Goal: Task Accomplishment & Management: Manage account settings

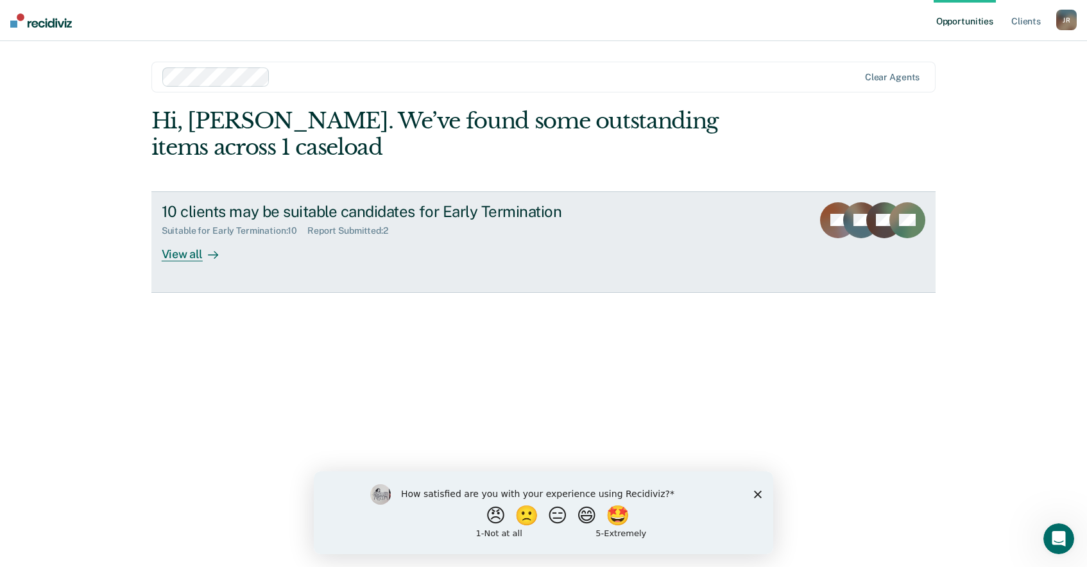
click at [167, 249] on div "View all" at bounding box center [198, 248] width 72 height 25
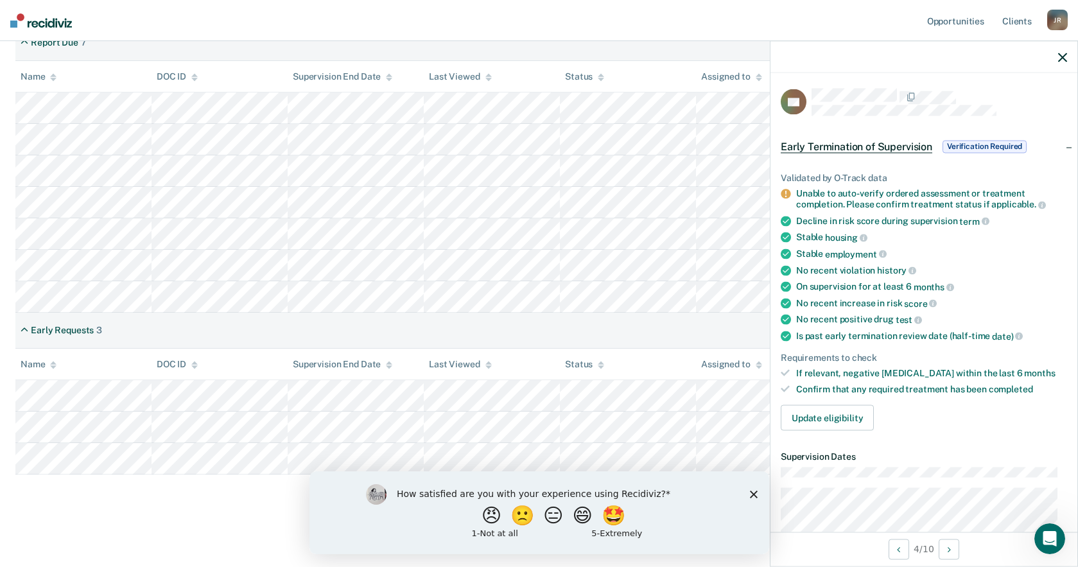
click at [552, 17] on nav "Opportunities Client s [PERSON_NAME] J R Profile How it works Log Out" at bounding box center [539, 20] width 1078 height 41
click at [891, 29] on nav "Opportunities Client s [PERSON_NAME] J R Profile How it works Log Out" at bounding box center [539, 20] width 1078 height 41
click at [1062, 61] on icon "button" at bounding box center [1062, 57] width 9 height 9
click at [983, 144] on span "Verification Required" at bounding box center [984, 146] width 84 height 13
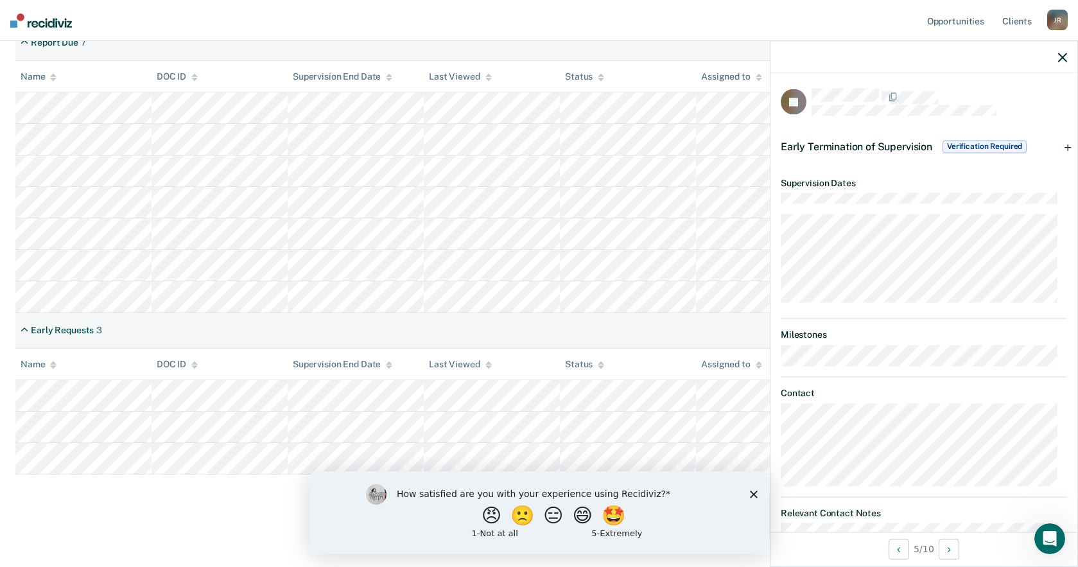
click at [904, 388] on dt "Contact" at bounding box center [924, 393] width 286 height 11
click at [1058, 57] on icon "button" at bounding box center [1062, 57] width 9 height 9
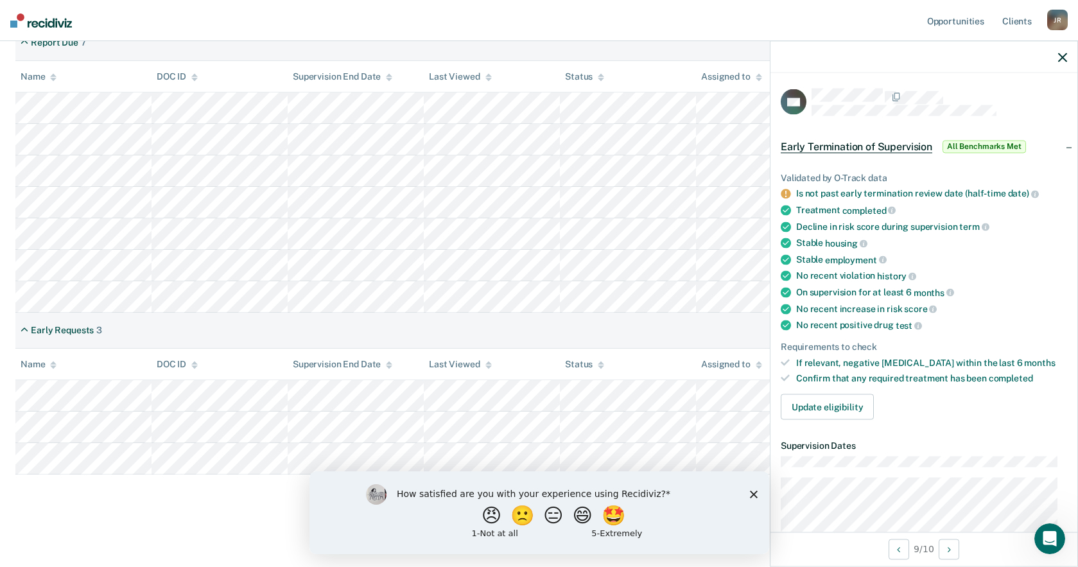
click at [751, 495] on polygon "Close survey" at bounding box center [753, 494] width 8 height 8
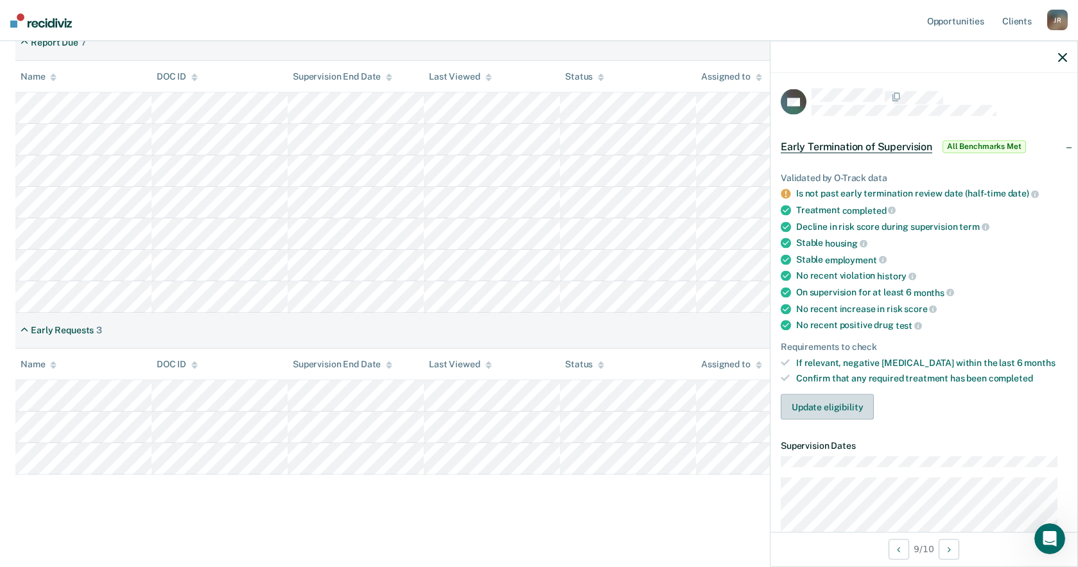
click at [833, 410] on button "Update eligibility" at bounding box center [827, 407] width 93 height 26
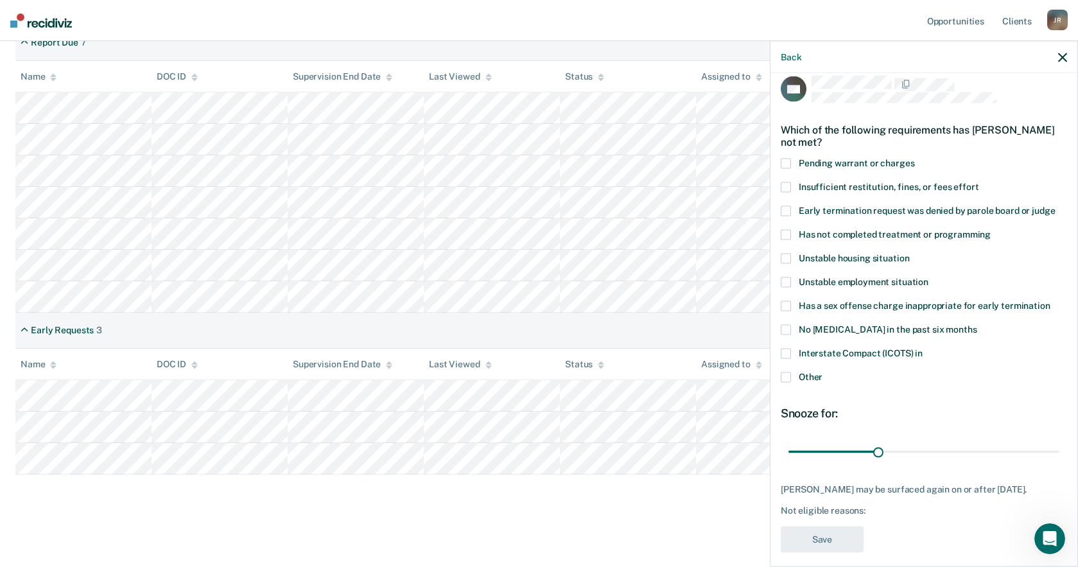
scroll to position [23, 0]
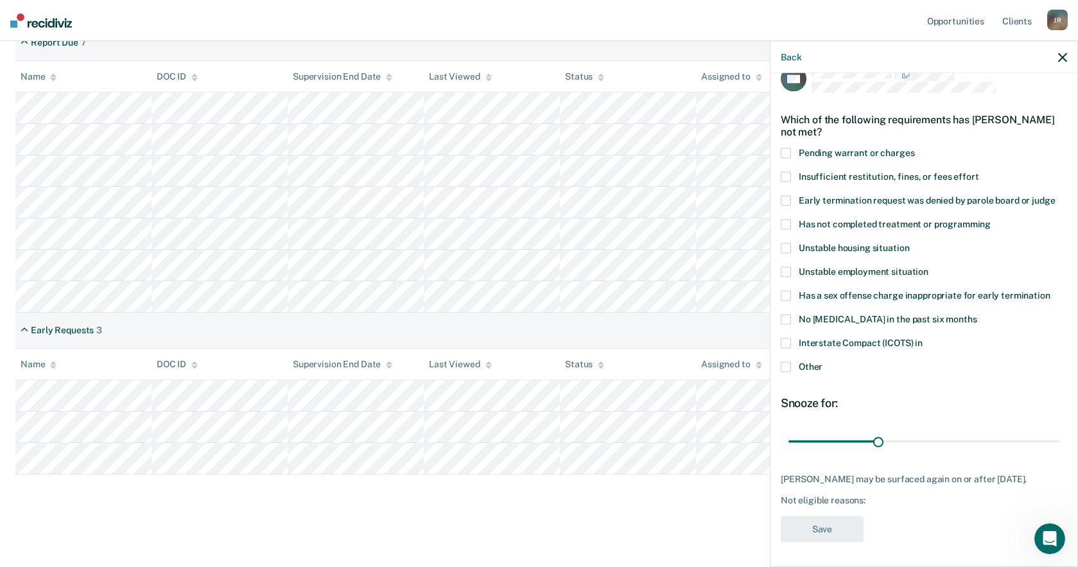
click at [786, 365] on span at bounding box center [786, 366] width 10 height 10
click at [822, 361] on input "Other" at bounding box center [822, 361] width 0 height 0
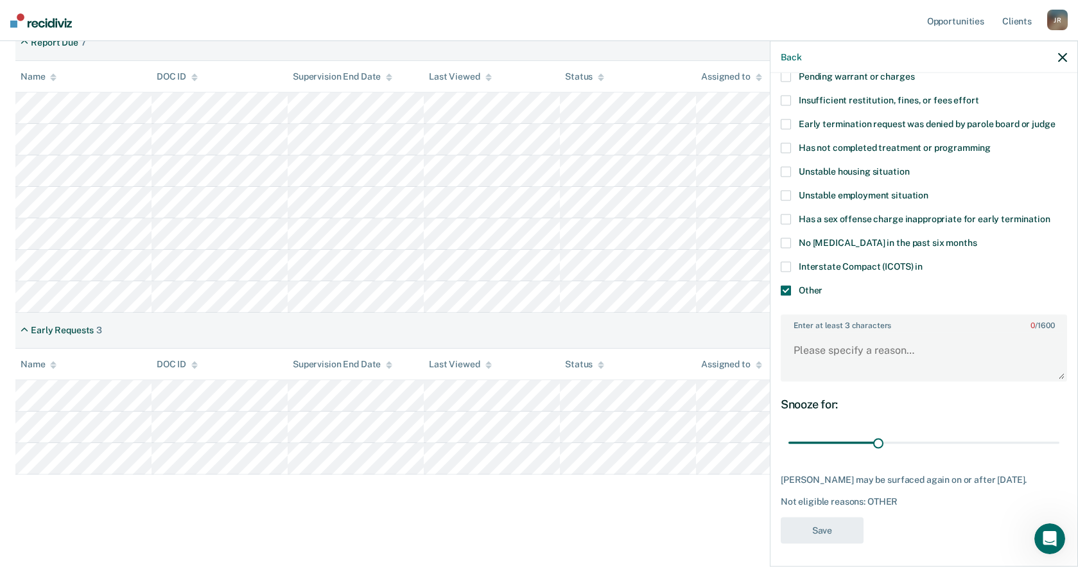
scroll to position [101, 0]
click at [864, 353] on textarea "Enter at least 3 characters 0 / 1600" at bounding box center [924, 355] width 284 height 48
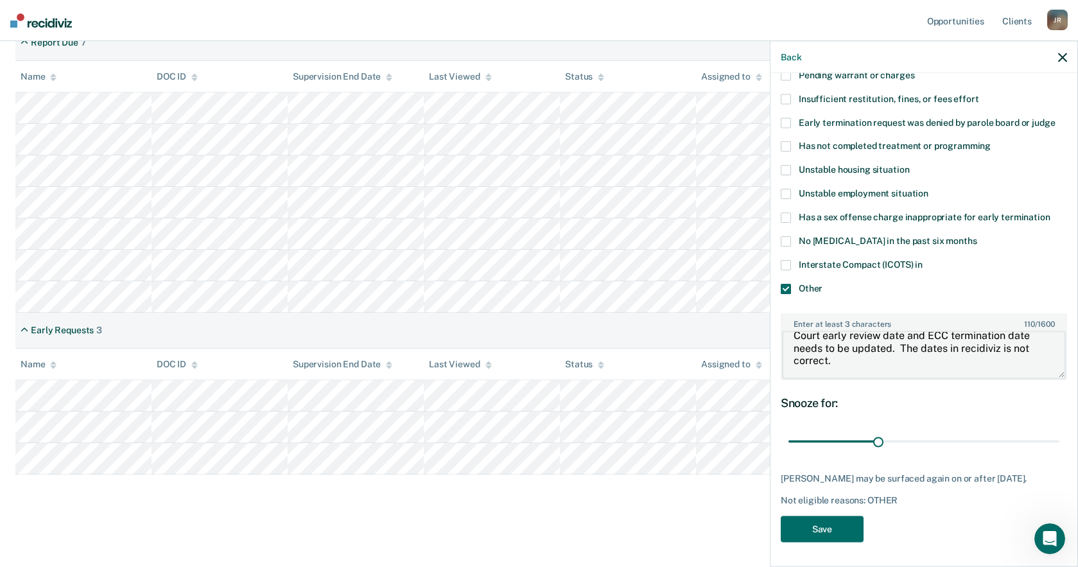
scroll to position [13, 0]
type textarea "Court early review date and ECC termination date needs to be updated. The dates…"
click at [829, 527] on button "Save" at bounding box center [822, 528] width 83 height 26
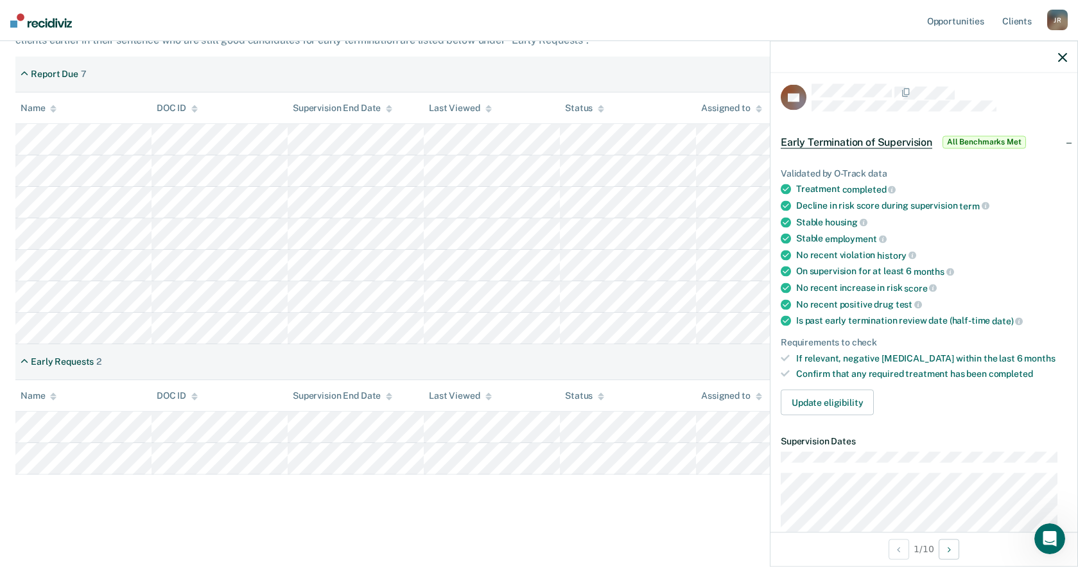
scroll to position [0, 0]
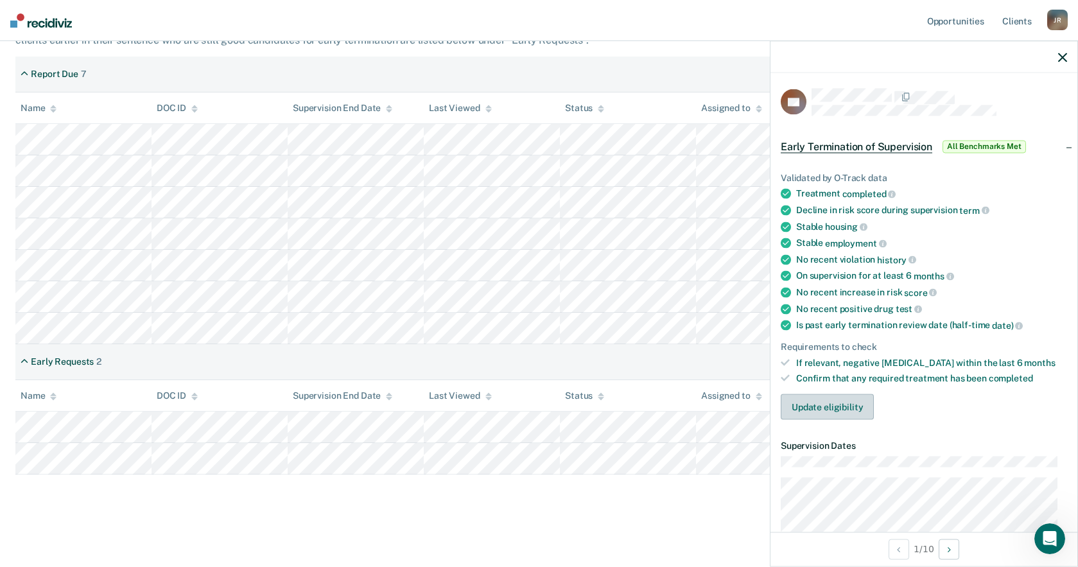
click at [844, 403] on button "Update eligibility" at bounding box center [827, 407] width 93 height 26
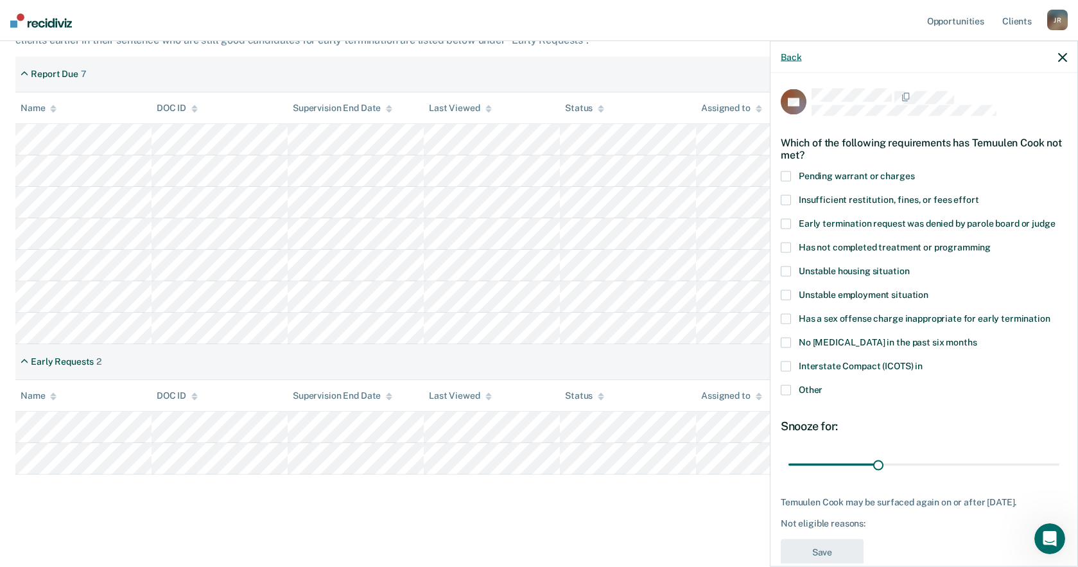
click at [793, 55] on button "Back" at bounding box center [791, 56] width 21 height 11
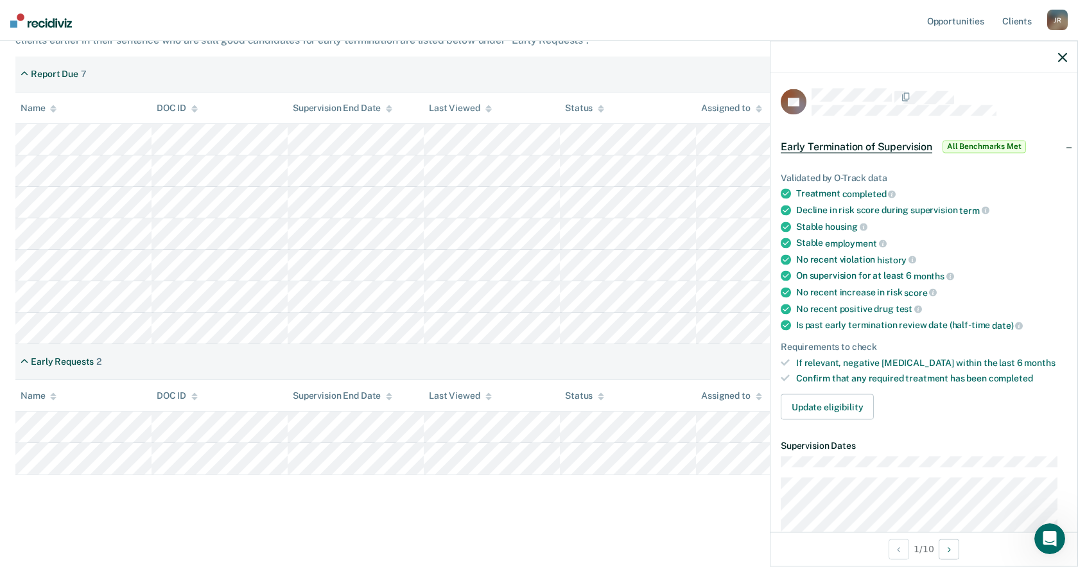
click at [938, 354] on ul "Validated by O-Track data Treatment completed Decline in risk score during supe…" at bounding box center [924, 278] width 286 height 212
click at [260, 10] on nav "Opportunities Client s [PERSON_NAME] J R Profile How it works Log Out" at bounding box center [539, 20] width 1078 height 41
click at [614, 28] on nav "Opportunities Client s [PERSON_NAME] J R Profile How it works Log Out" at bounding box center [539, 20] width 1078 height 41
click at [627, 78] on div "Report Due 7" at bounding box center [538, 74] width 1047 height 36
click at [827, 407] on button "Update eligibility" at bounding box center [827, 407] width 93 height 26
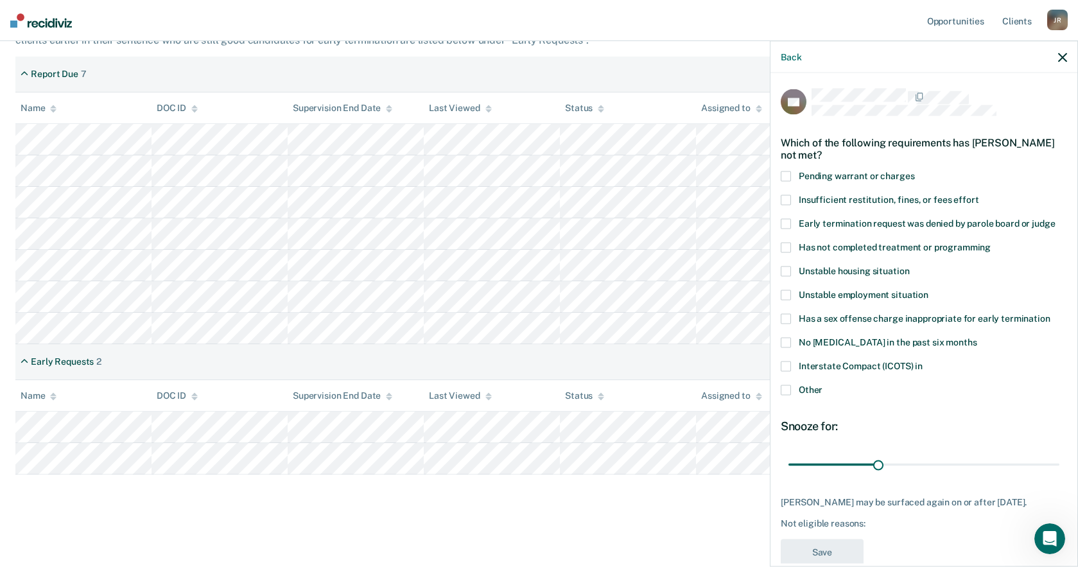
click at [788, 389] on span at bounding box center [786, 389] width 10 height 10
click at [822, 384] on input "Other" at bounding box center [822, 384] width 0 height 0
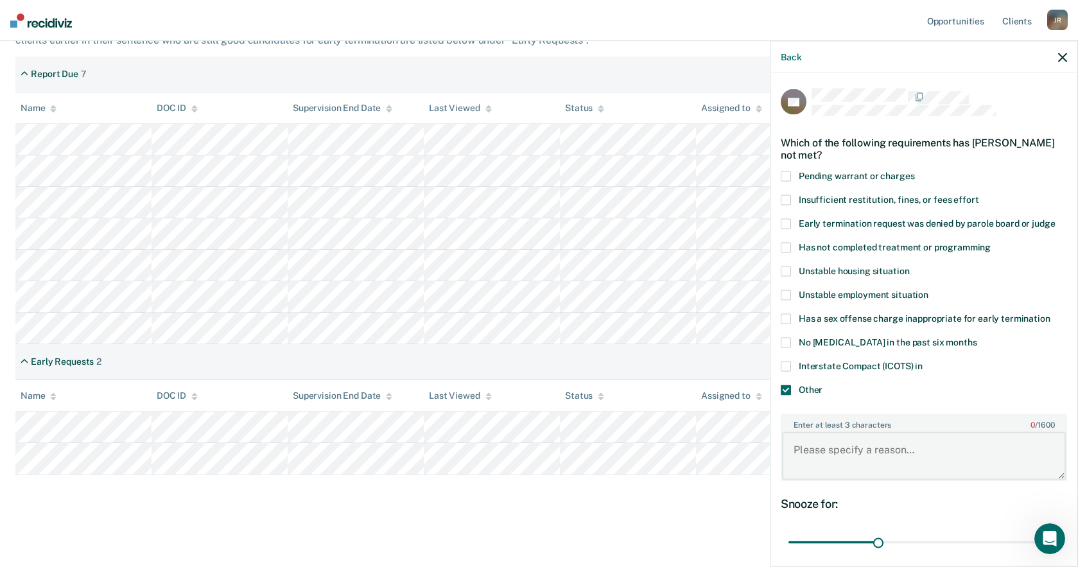
click at [831, 445] on textarea "Enter at least 3 characters 0 / 1600" at bounding box center [924, 456] width 284 height 48
type textarea "Has not completed GED"
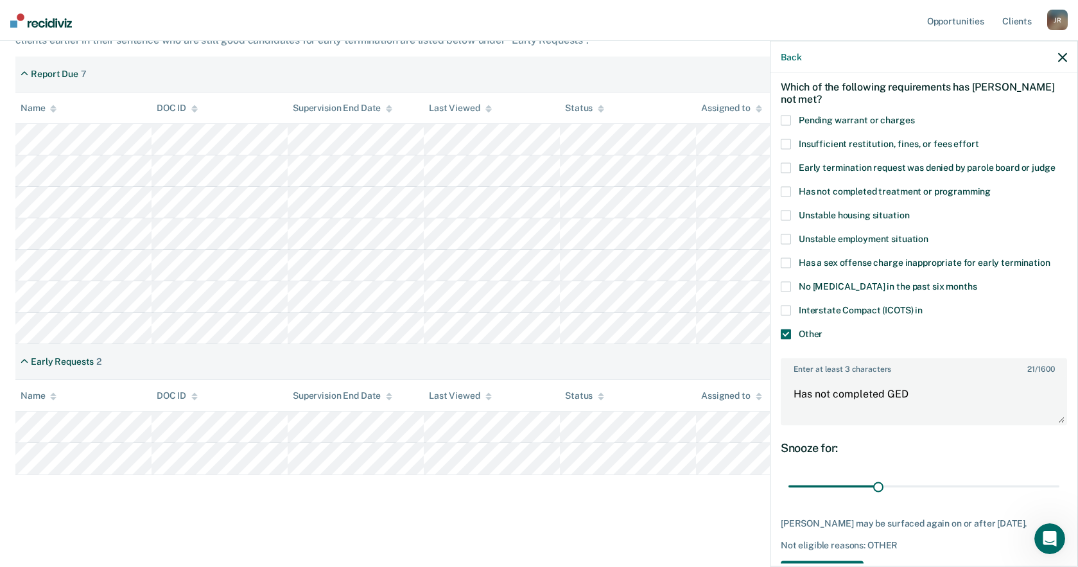
scroll to position [112, 0]
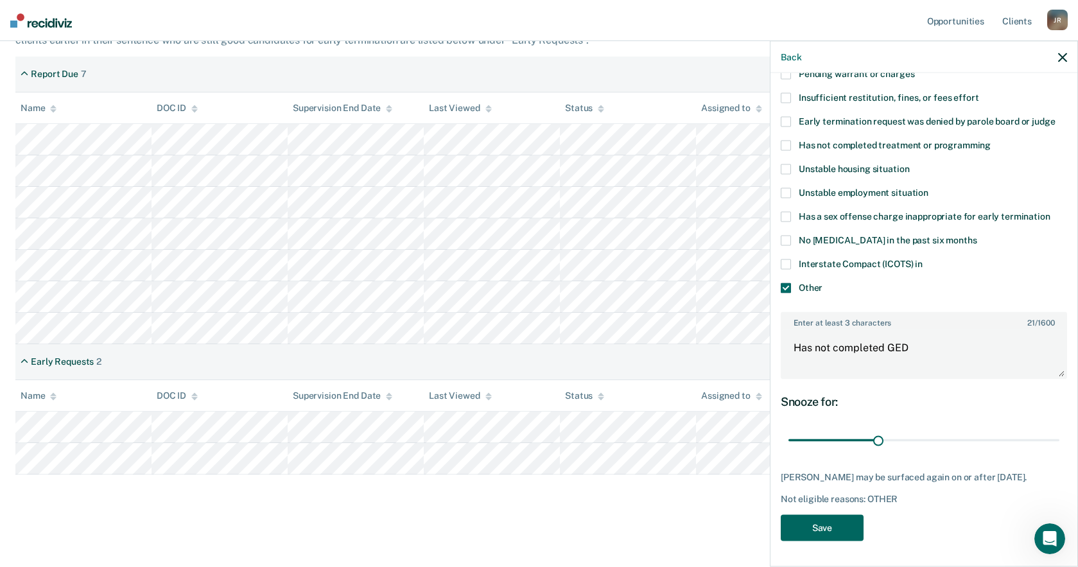
click at [819, 528] on button "Save" at bounding box center [822, 527] width 83 height 26
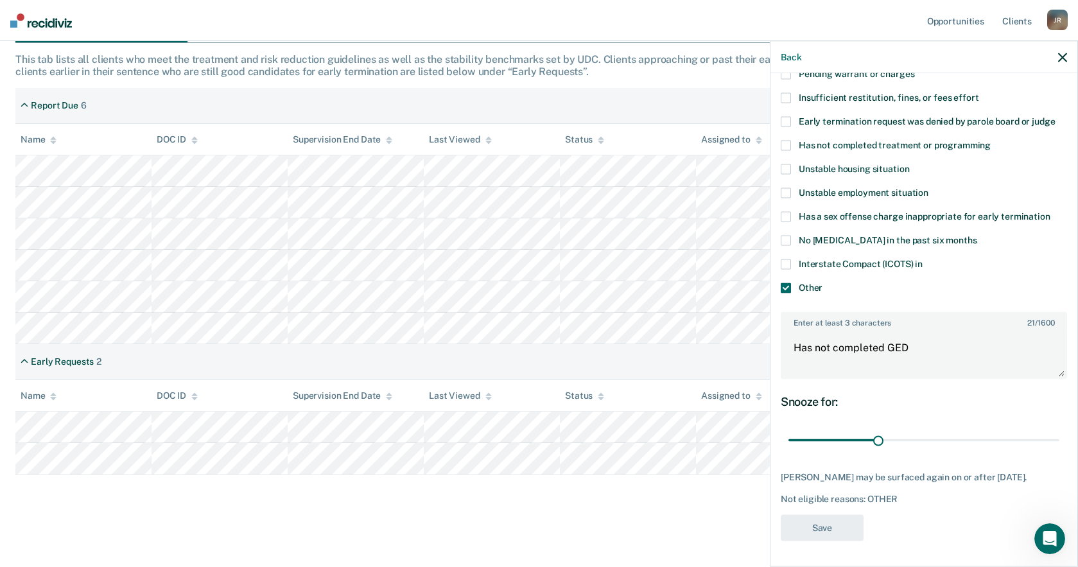
scroll to position [204, 0]
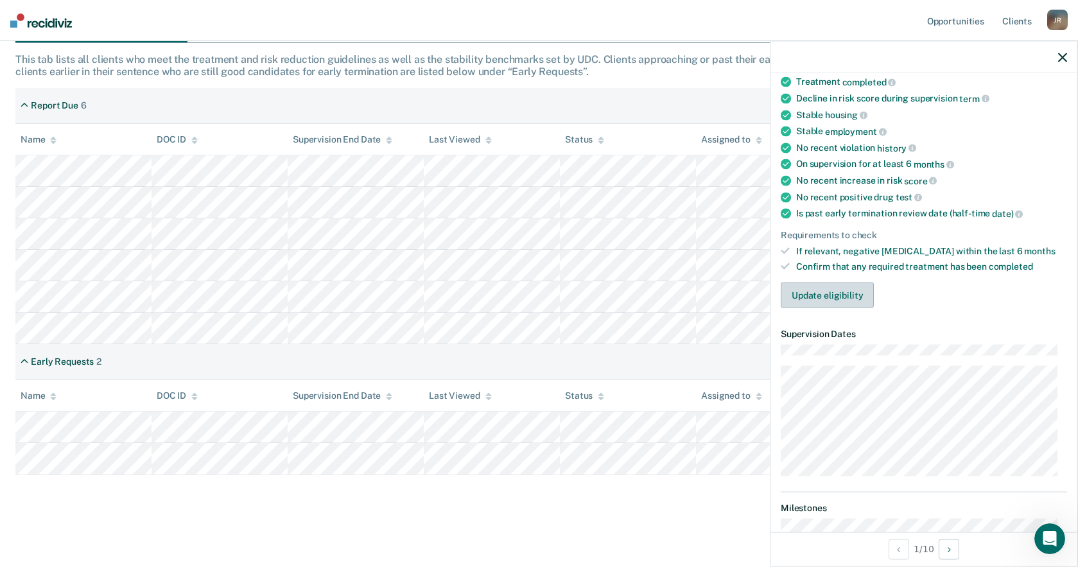
click at [815, 301] on button "Update eligibility" at bounding box center [827, 295] width 93 height 26
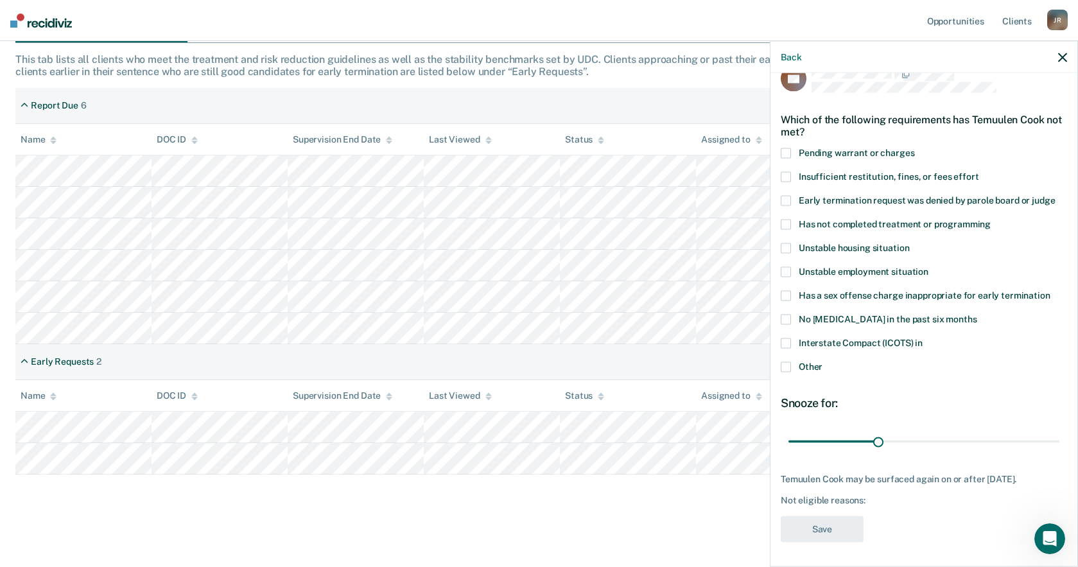
click at [787, 367] on span at bounding box center [786, 366] width 10 height 10
click at [822, 361] on input "Other" at bounding box center [822, 361] width 0 height 0
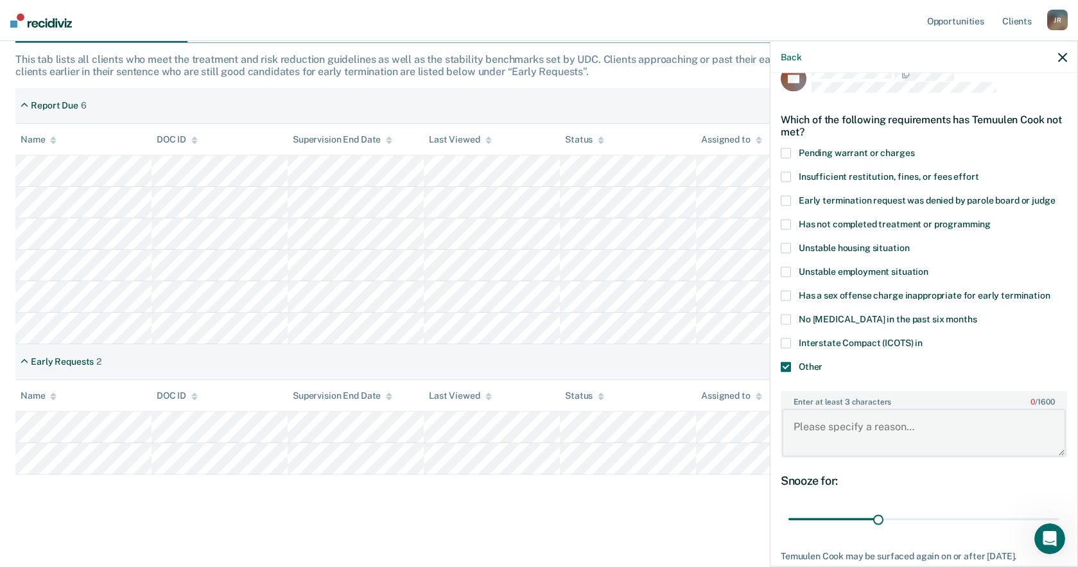
click at [840, 417] on textarea "Enter at least 3 characters 0 / 1600" at bounding box center [924, 433] width 284 height 48
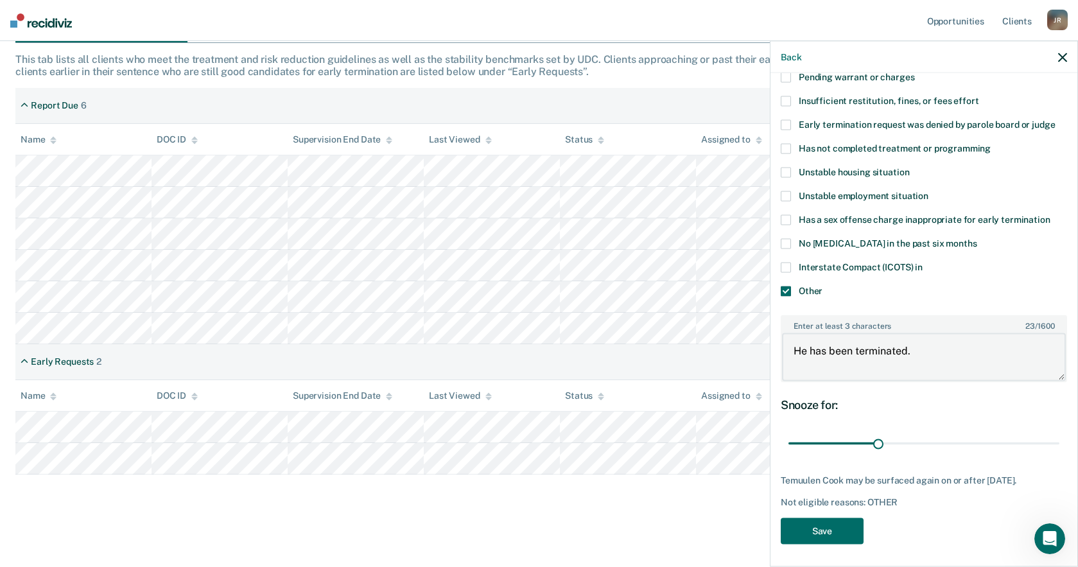
scroll to position [101, 0]
type textarea "He has been terminated."
click at [851, 527] on button "Save" at bounding box center [822, 528] width 83 height 26
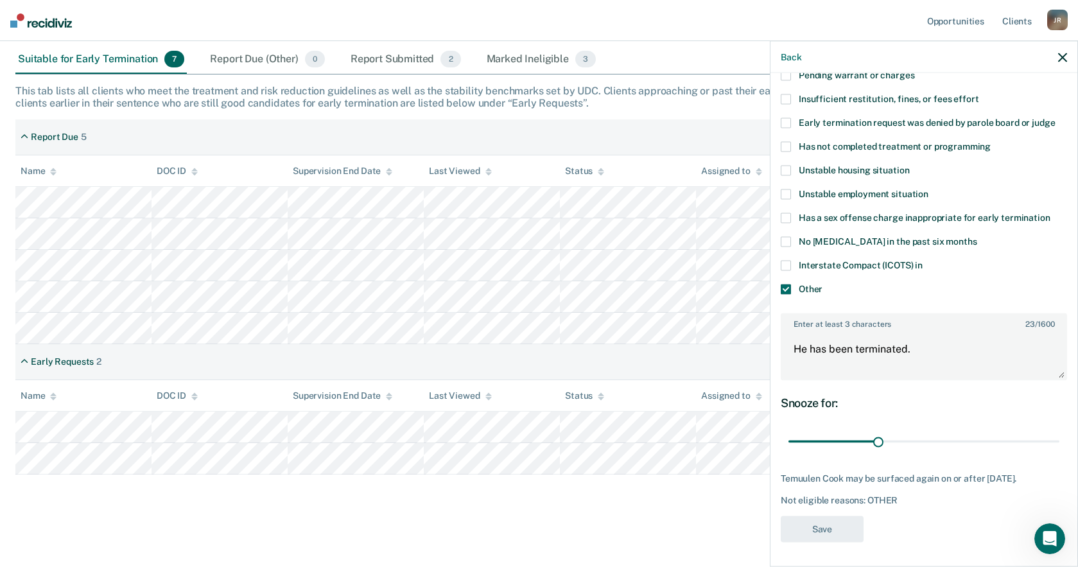
scroll to position [173, 0]
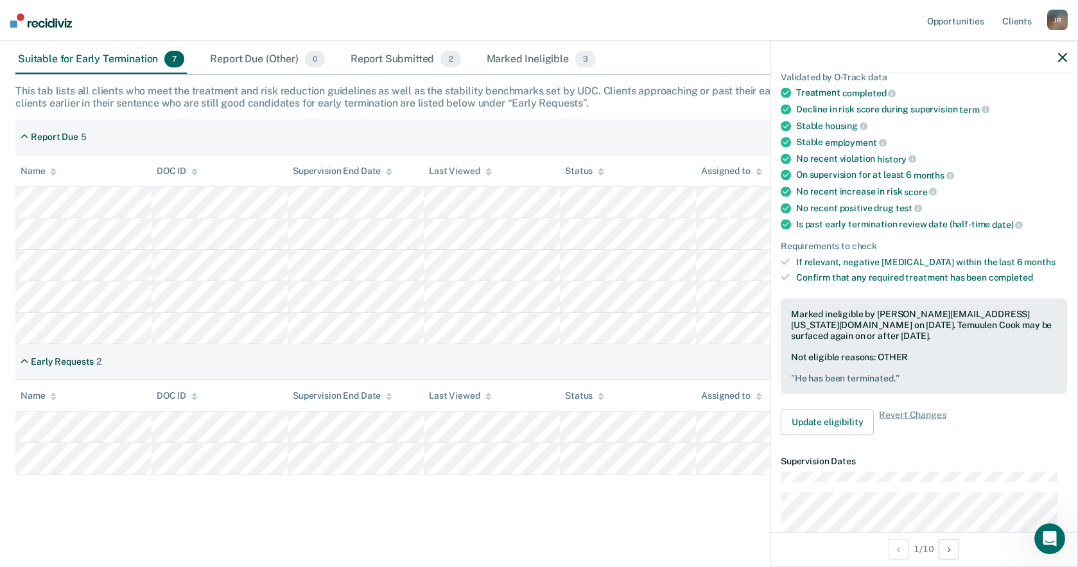
click at [744, 36] on nav "Opportunities Client s [PERSON_NAME] J R Profile How it works Log Out" at bounding box center [539, 20] width 1078 height 41
click at [656, 8] on nav "Opportunities Client s [PERSON_NAME] J R Profile How it works Log Out" at bounding box center [539, 20] width 1078 height 41
